Goal: Navigation & Orientation: Go to known website

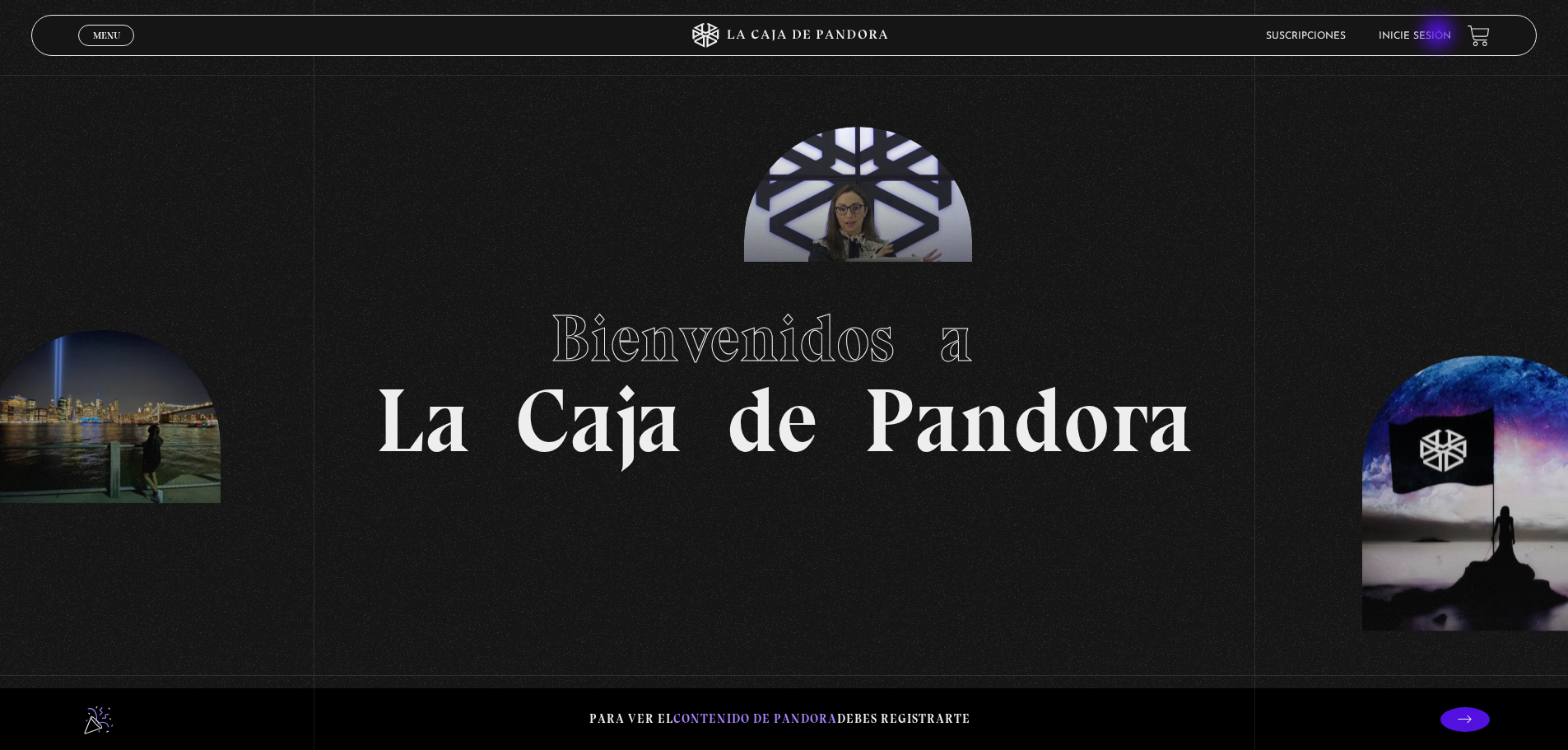
click at [1442, 38] on link "Inicie sesión" at bounding box center [1415, 35] width 72 height 9
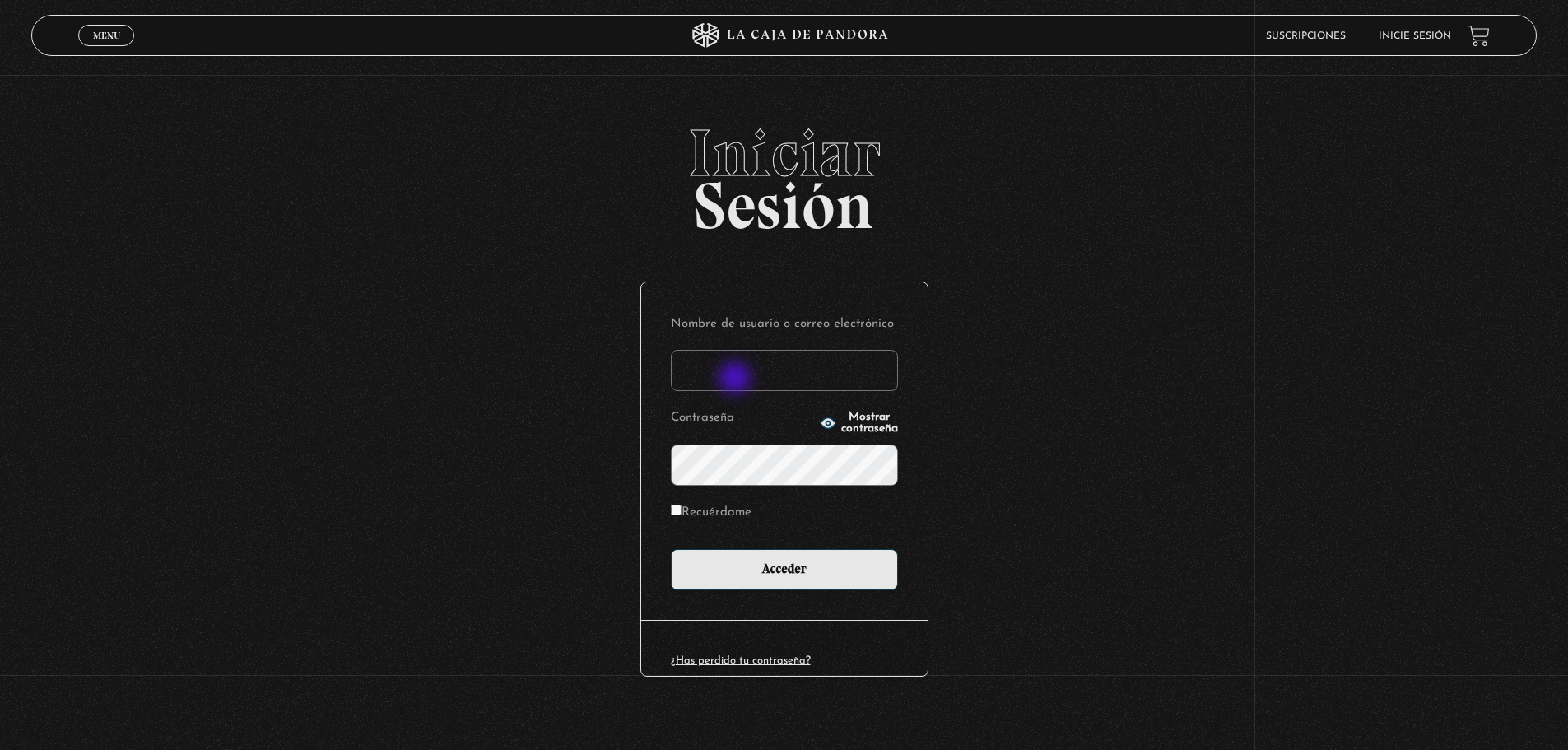
click at [737, 379] on input "Nombre de usuario o correo electrónico" at bounding box center [784, 371] width 227 height 41
type input "keilyn rl"
click at [671, 549] on input "Acceder" at bounding box center [784, 569] width 227 height 41
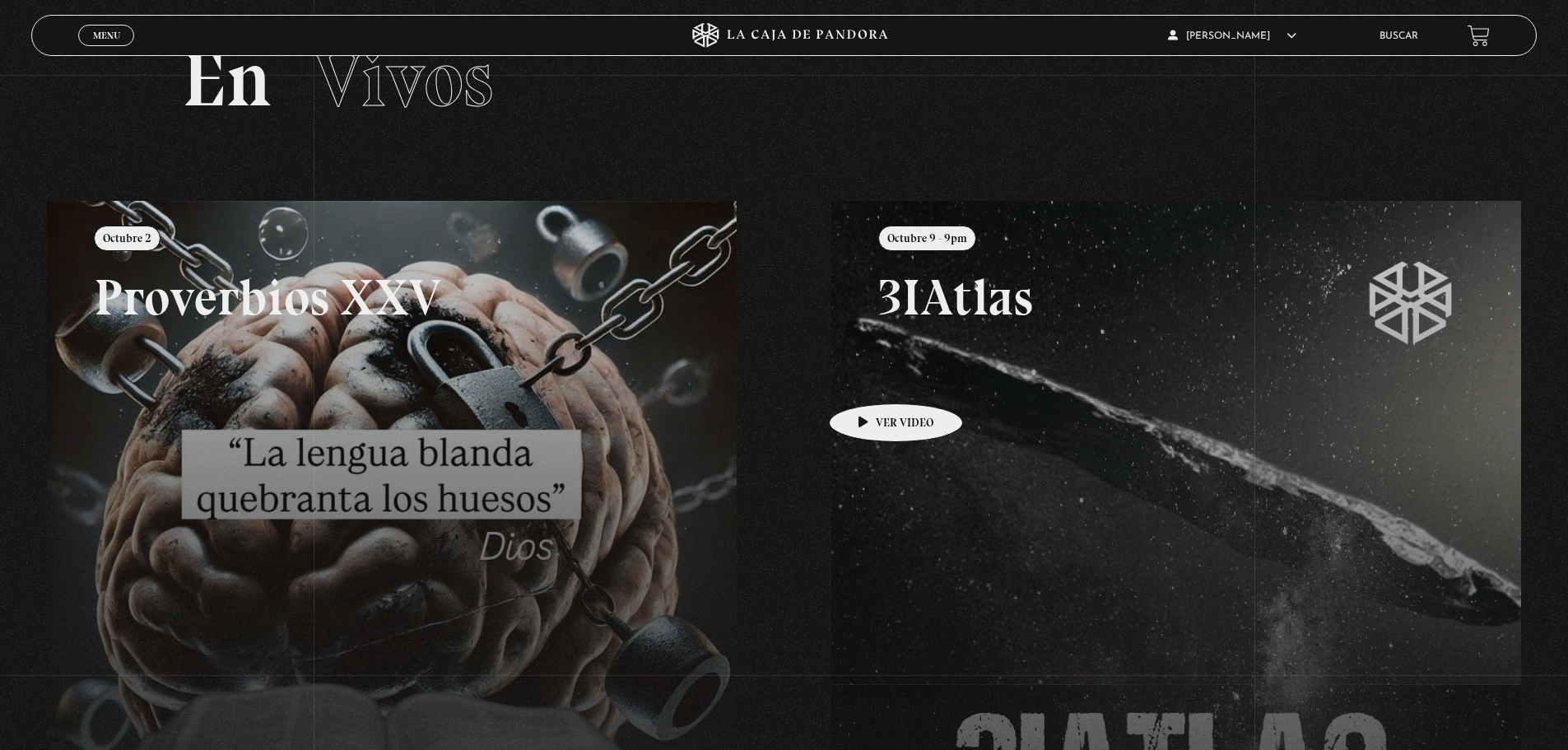
scroll to position [49, 0]
